Goal: Task Accomplishment & Management: Complete application form

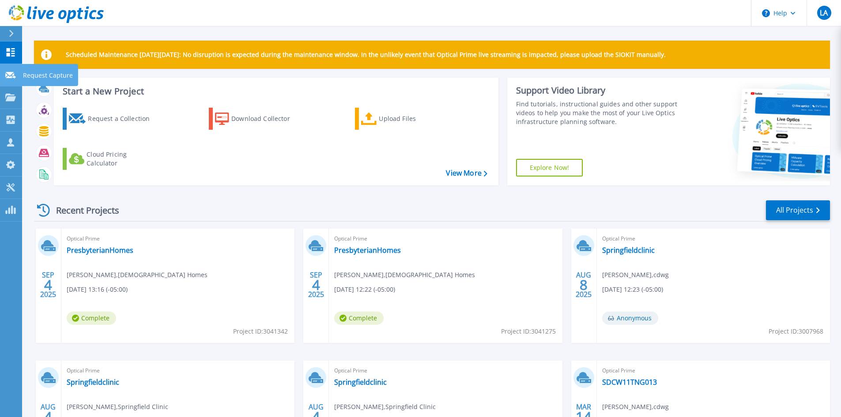
click at [15, 74] on icon at bounding box center [10, 75] width 11 height 7
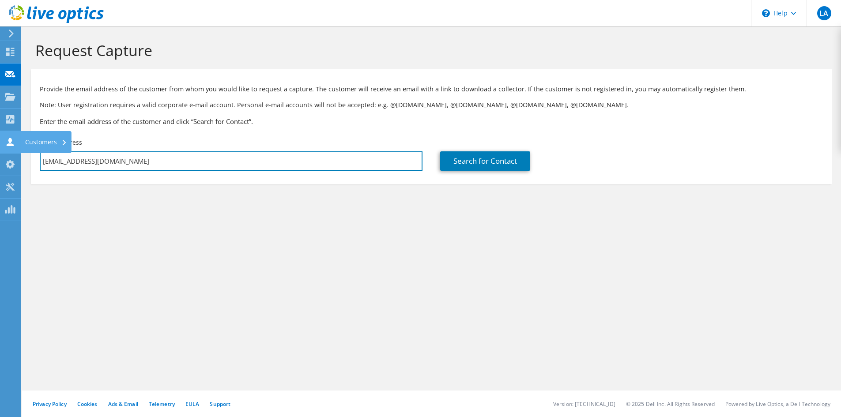
drag, startPoint x: 152, startPoint y: 160, endPoint x: 3, endPoint y: 150, distance: 149.6
click at [3, 150] on div "LA Partner Team Member [PERSON_NAME] [EMAIL_ADDRESS][DOMAIN_NAME] cdwg My Profi…" at bounding box center [420, 208] width 841 height 417
type input "l"
type input "[EMAIL_ADDRESS][DOMAIN_NAME]"
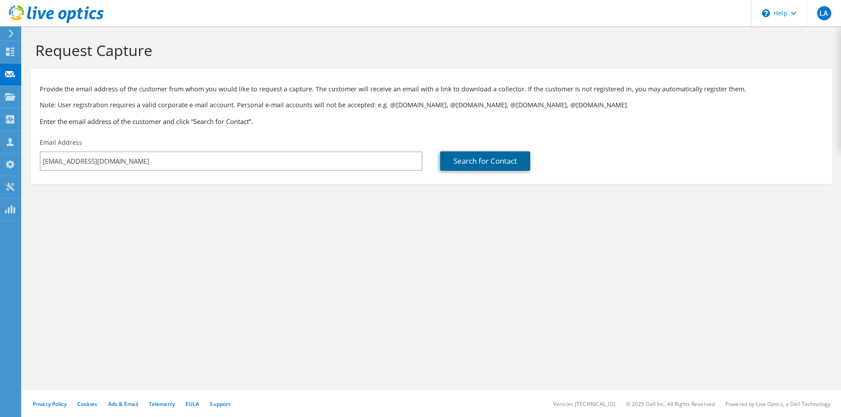
click at [477, 163] on link "Search for Contact" at bounding box center [485, 160] width 90 height 19
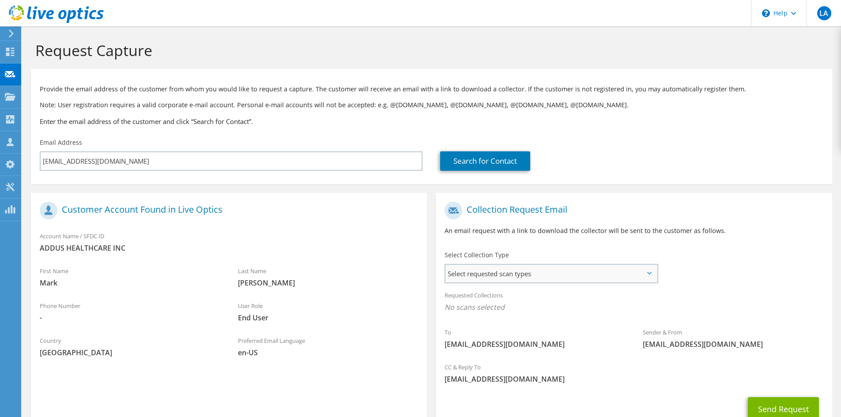
click at [627, 278] on span "Select requested scan types" at bounding box center [552, 274] width 212 height 18
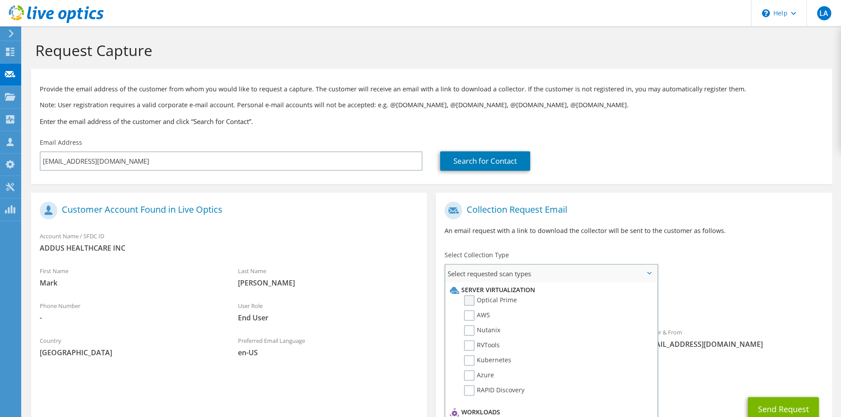
click at [477, 299] on label "Optical Prime" at bounding box center [490, 300] width 53 height 11
click at [0, 0] on input "Optical Prime" at bounding box center [0, 0] width 0 height 0
click at [779, 248] on div "To [EMAIL_ADDRESS][DOMAIN_NAME] Sender & From [EMAIL_ADDRESS][DOMAIN_NAME]" at bounding box center [634, 278] width 396 height 163
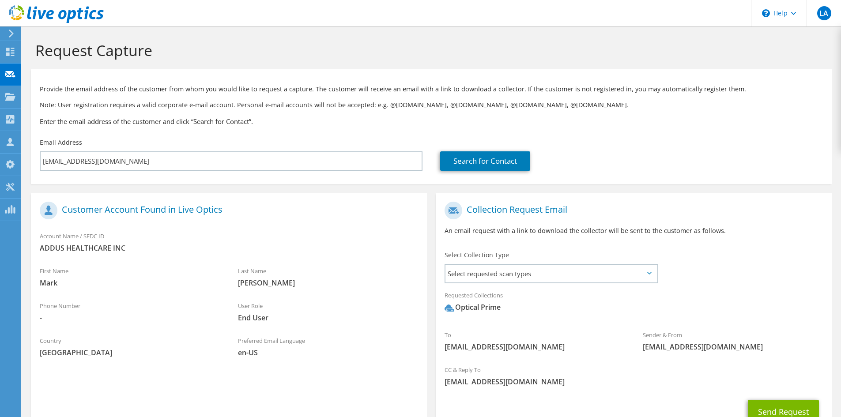
click at [830, 146] on div "Search for Contact" at bounding box center [631, 155] width 401 height 42
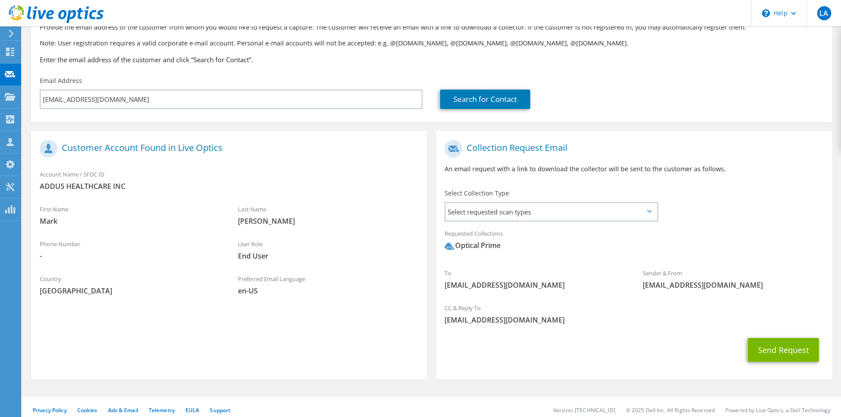
scroll to position [68, 0]
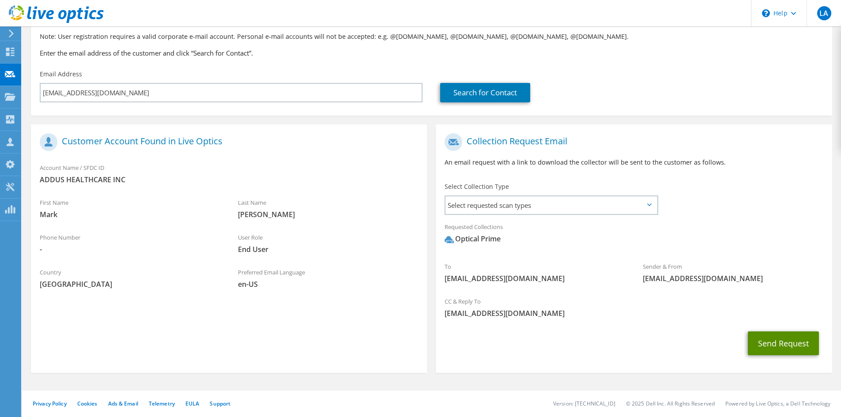
click at [793, 340] on button "Send Request" at bounding box center [783, 344] width 71 height 24
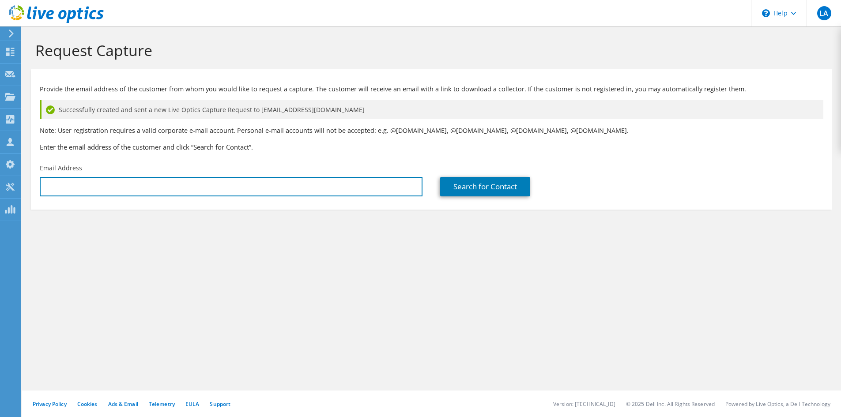
type input "[EMAIL_ADDRESS][DOMAIN_NAME]"
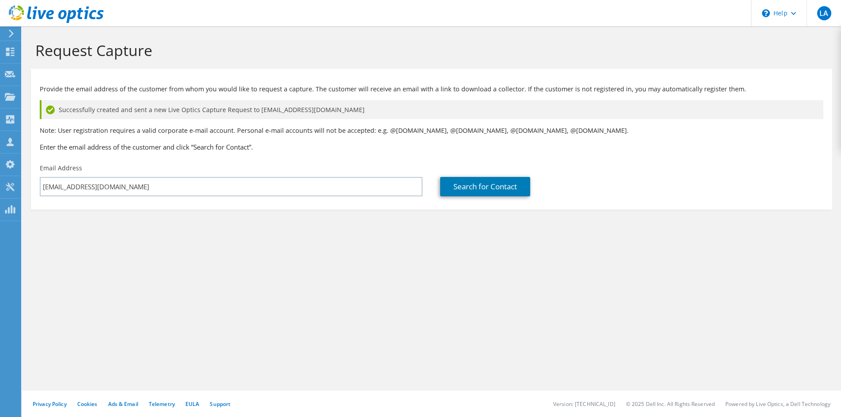
click at [468, 349] on div "Request Capture Provide the email address of the customer from whom you would l…" at bounding box center [431, 221] width 819 height 391
